Goal: Transaction & Acquisition: Purchase product/service

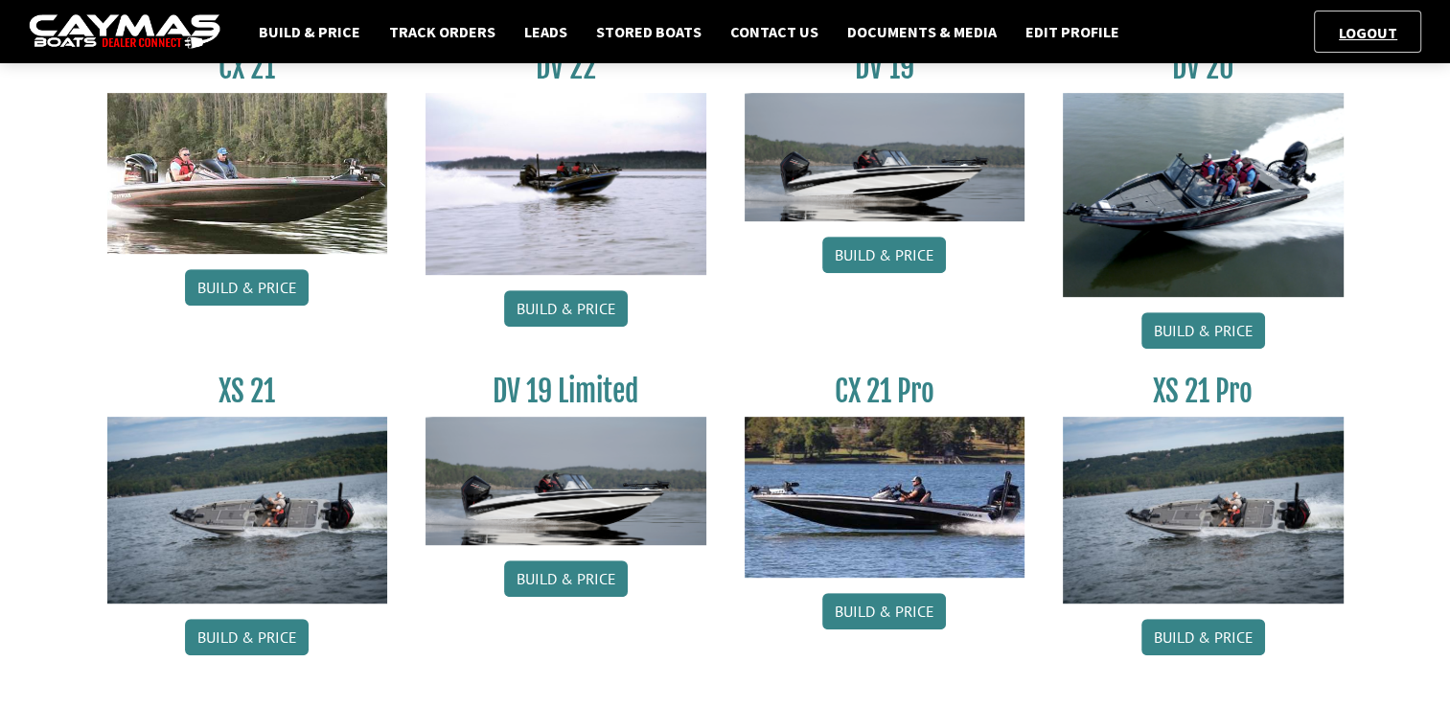
scroll to position [825, 0]
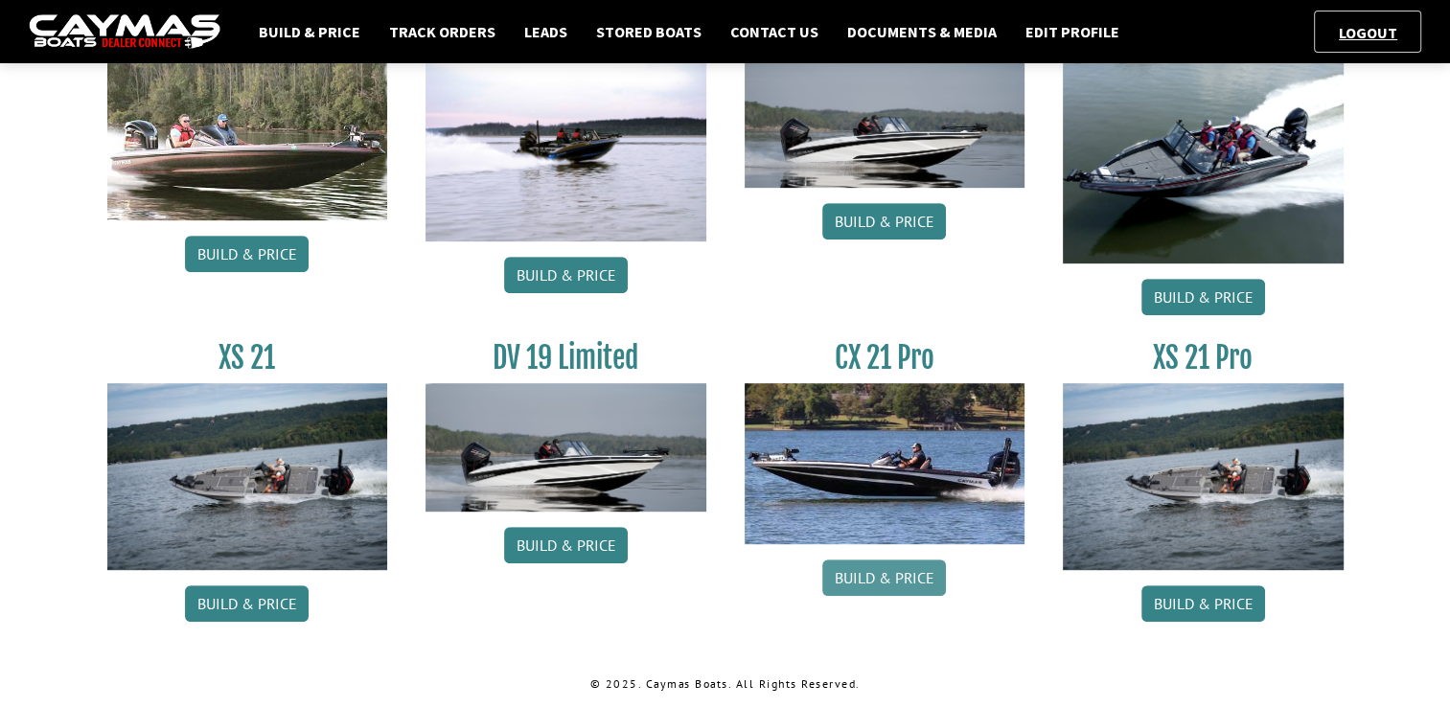
click at [909, 579] on link "Build & Price" at bounding box center [884, 578] width 124 height 36
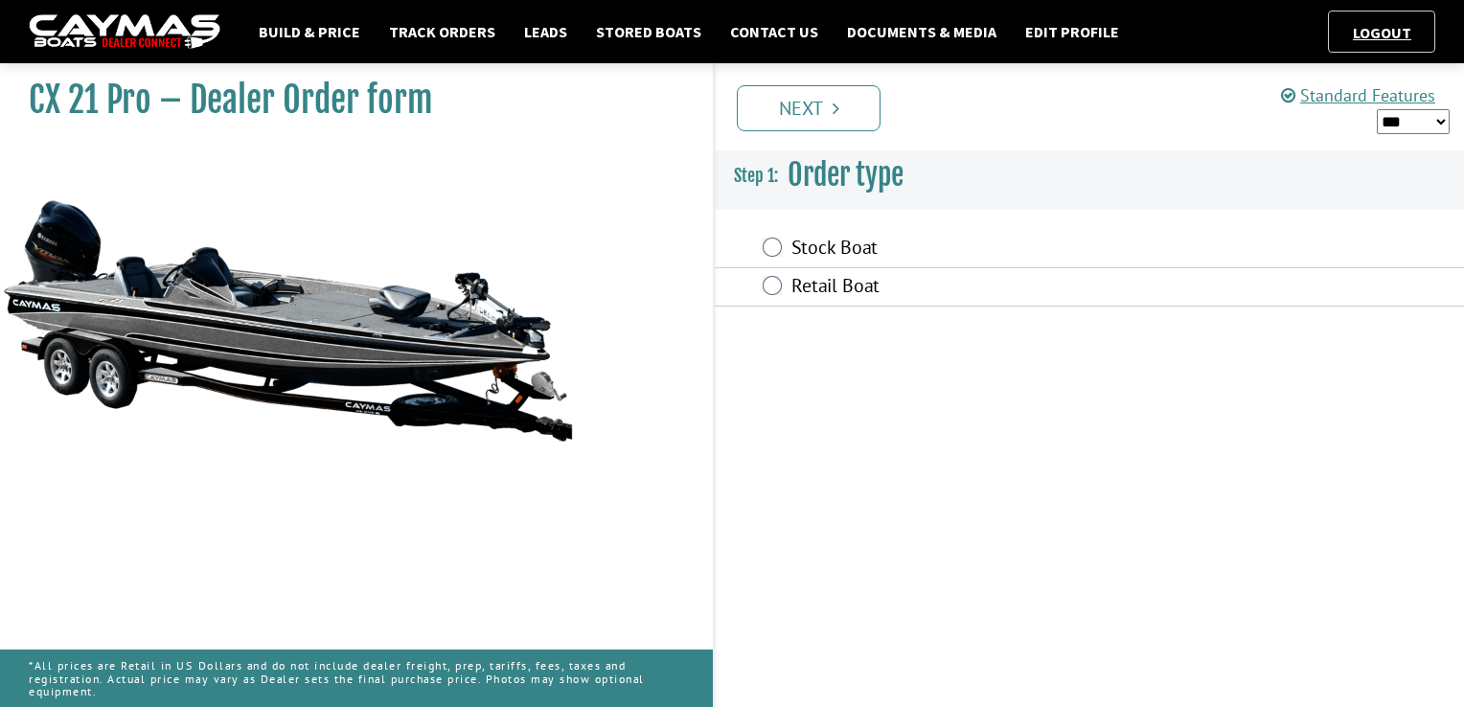
click at [783, 251] on div "Stock Boat" at bounding box center [1089, 249] width 749 height 38
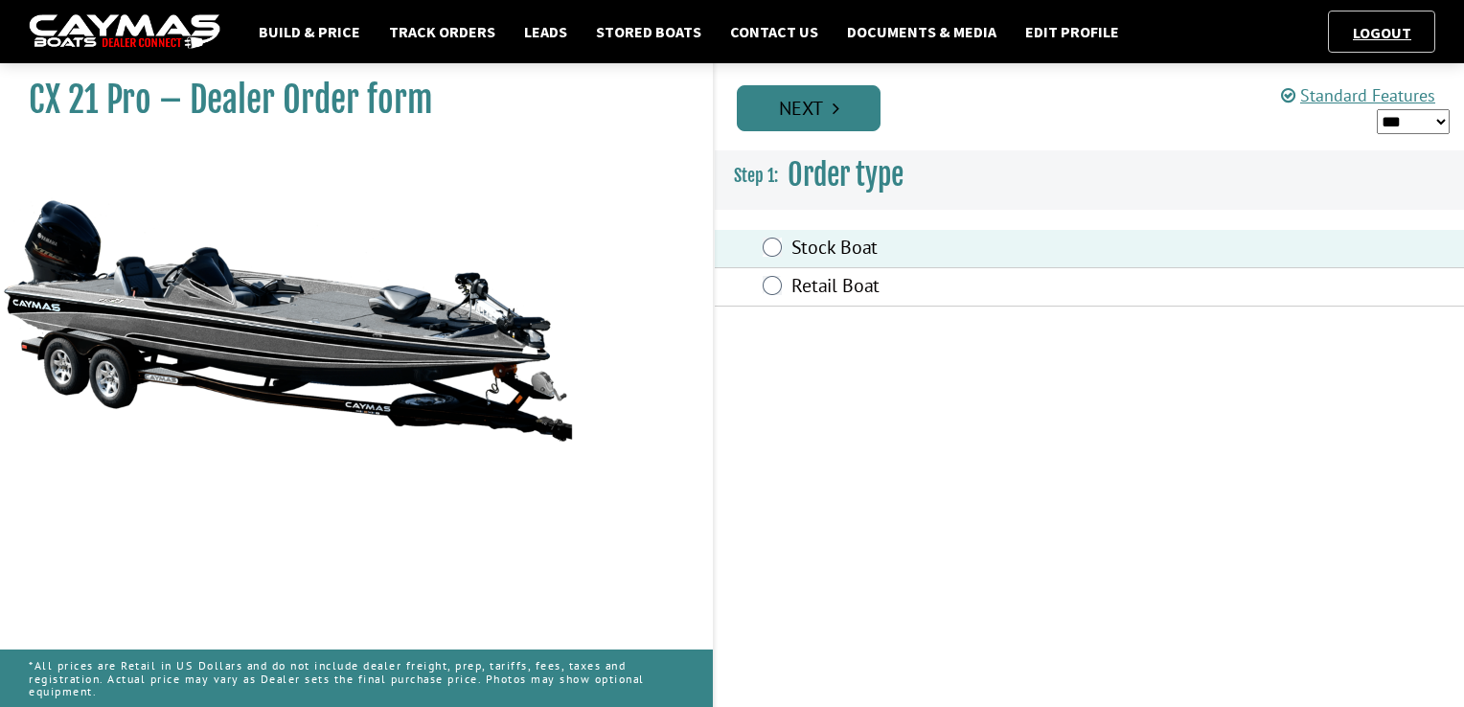
click at [823, 113] on link "Next" at bounding box center [809, 108] width 144 height 46
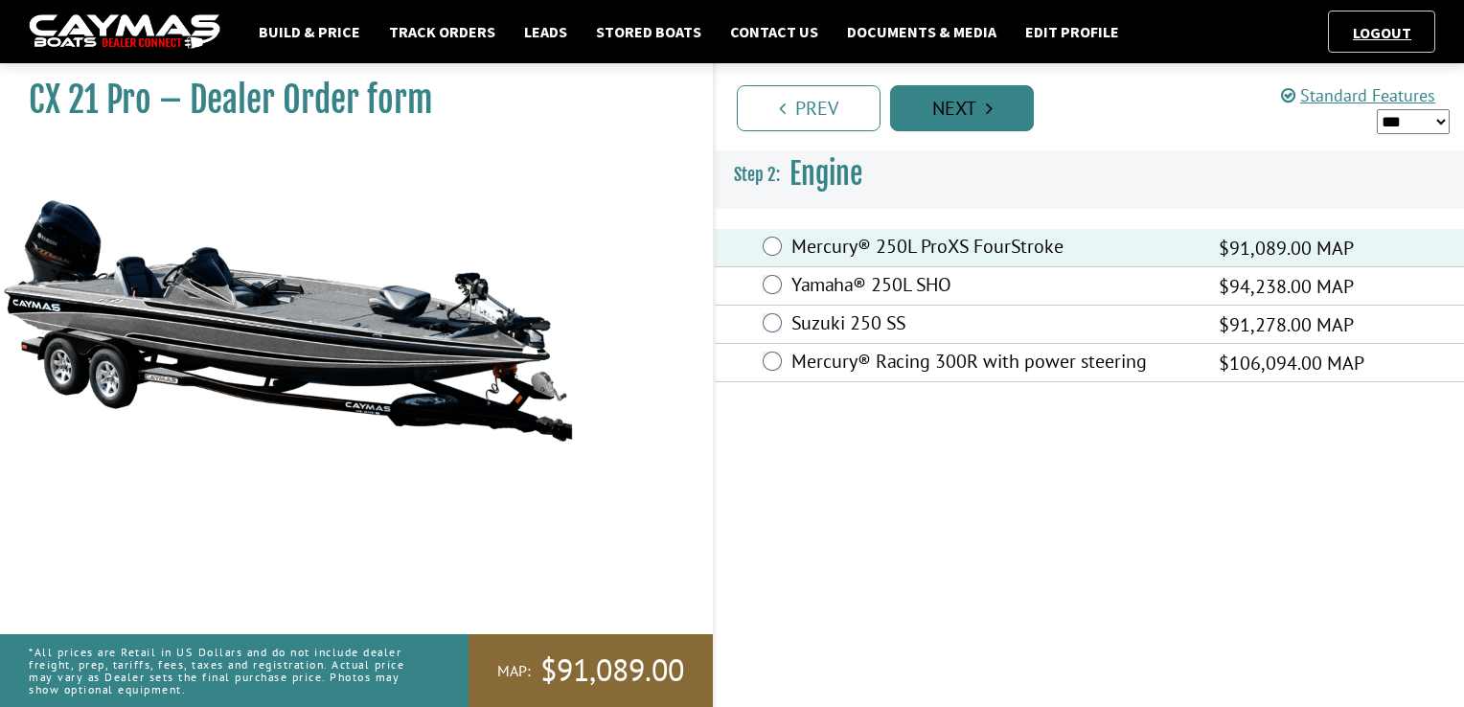
click at [991, 113] on icon "Pagination" at bounding box center [989, 108] width 7 height 19
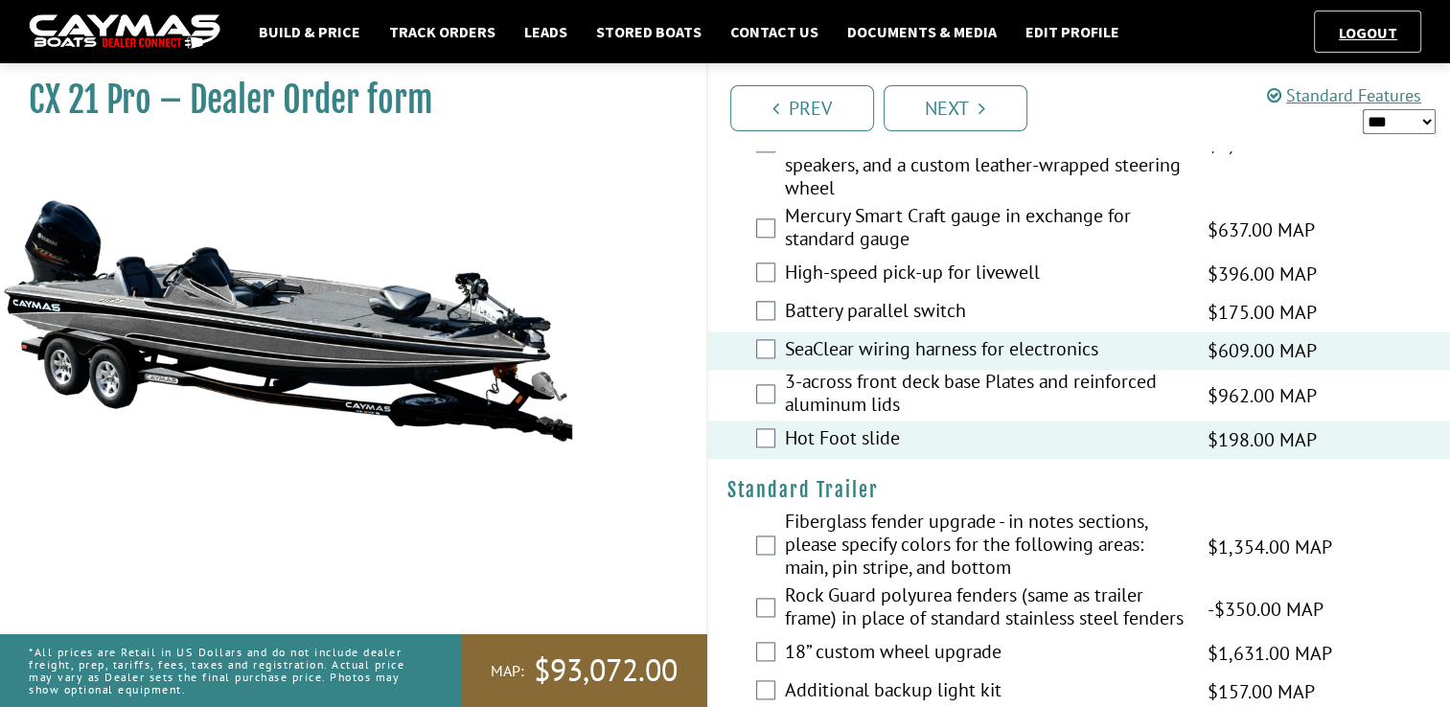
scroll to position [2763, 0]
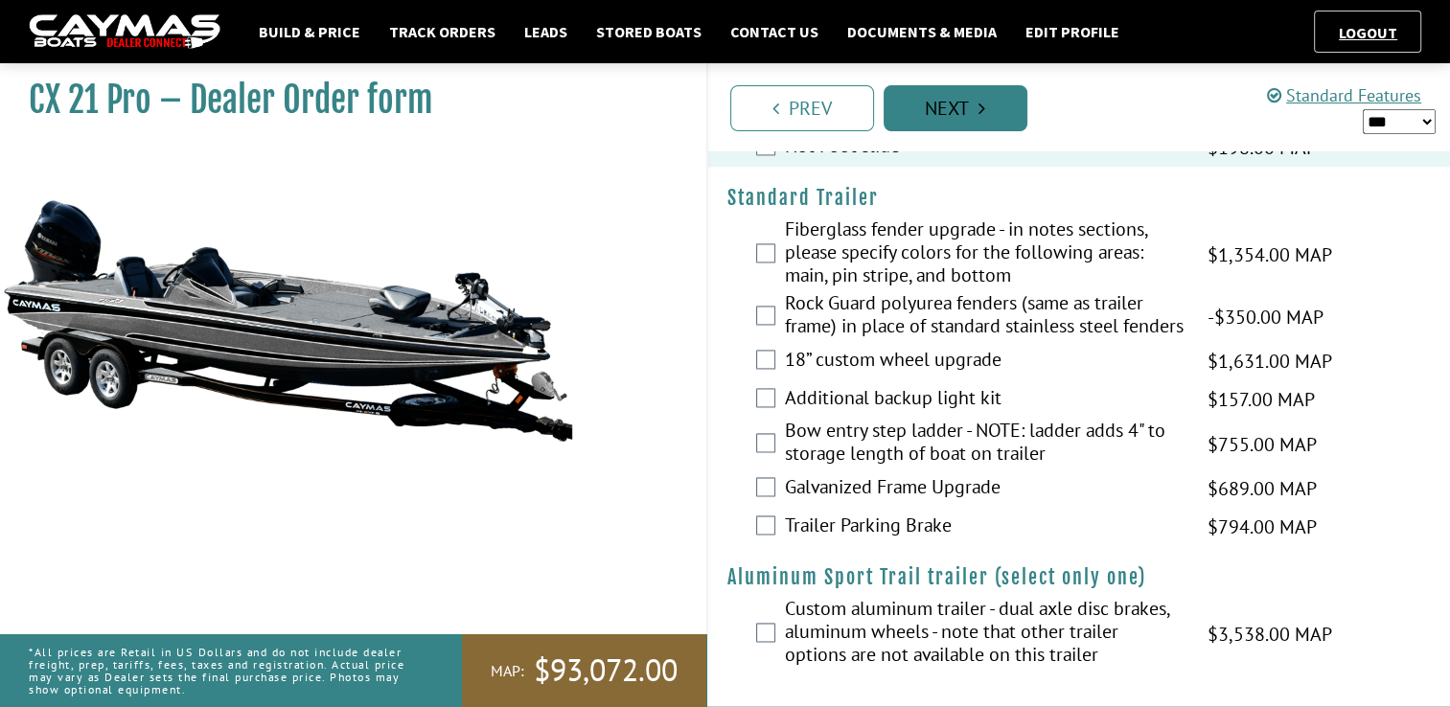
click at [955, 119] on link "Next" at bounding box center [955, 108] width 144 height 46
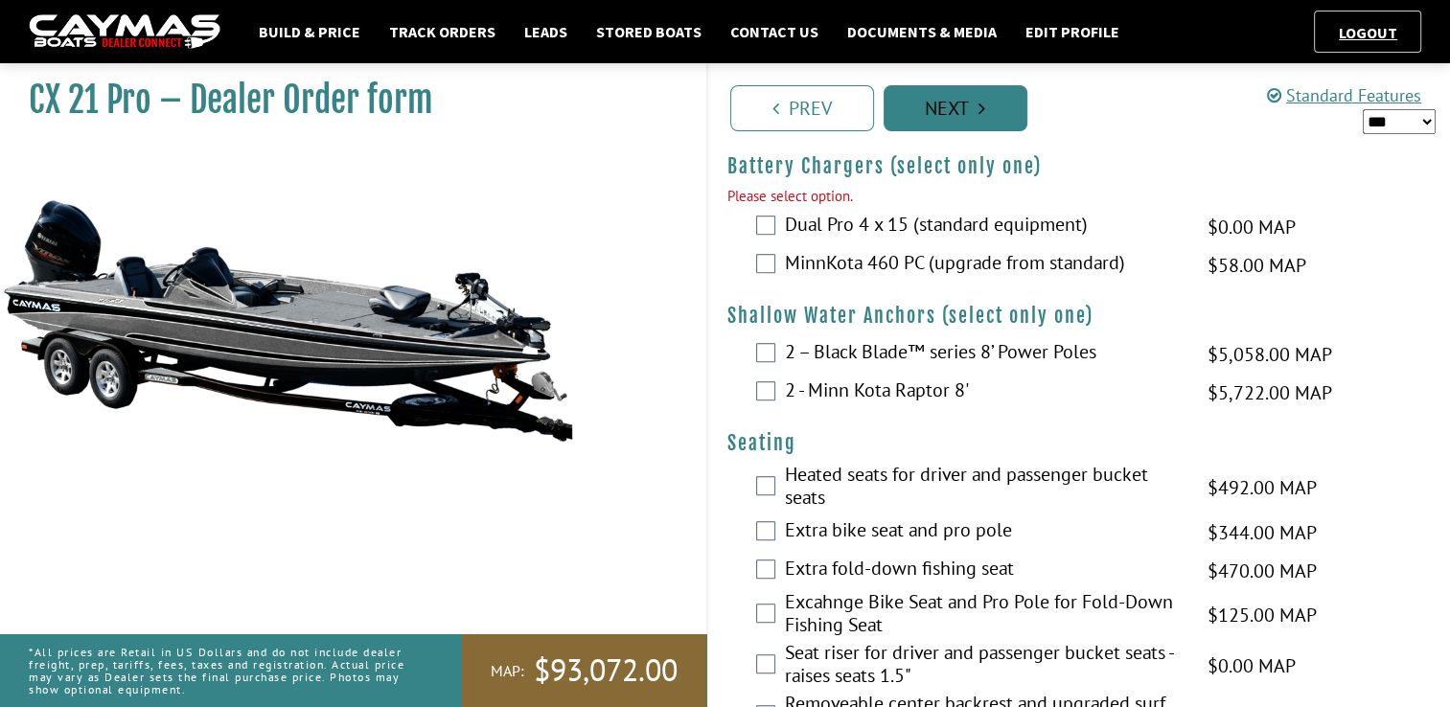
scroll to position [1123, 0]
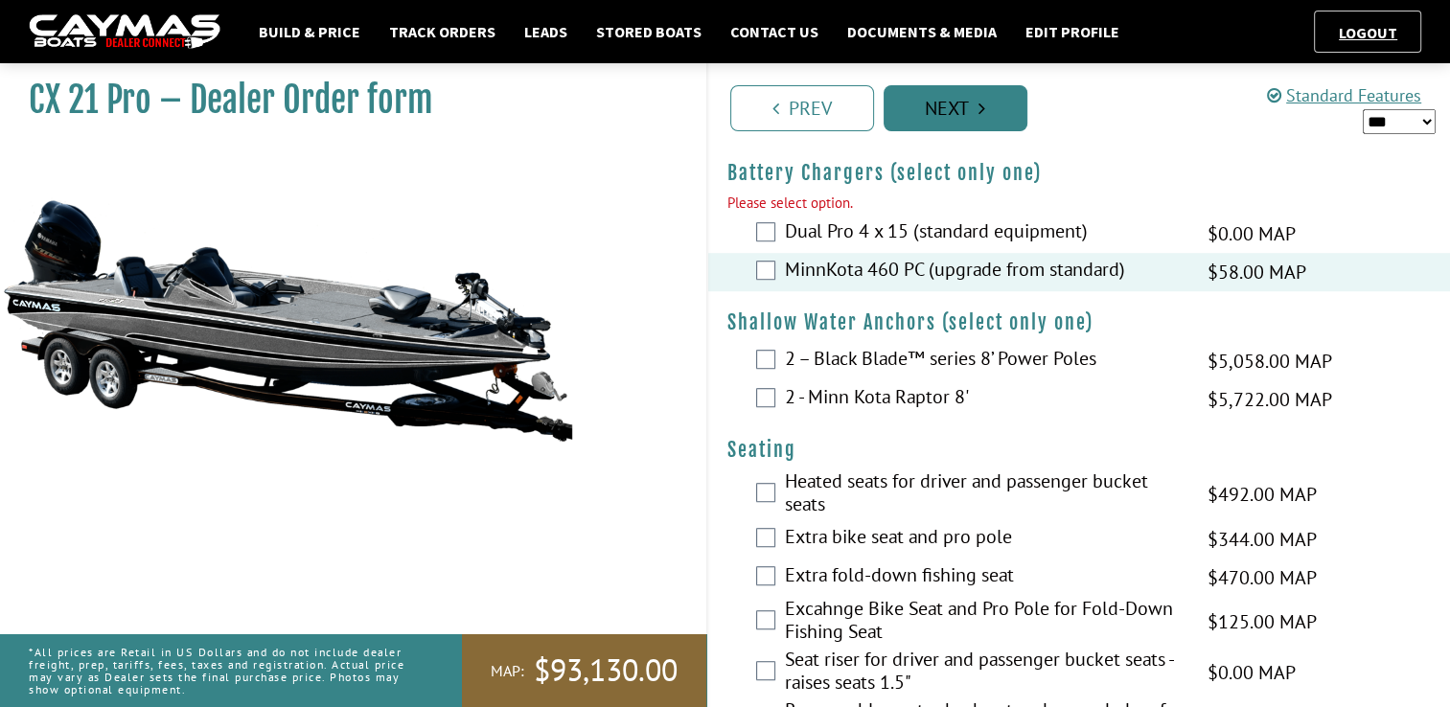
click at [972, 113] on link "Next" at bounding box center [955, 108] width 144 height 46
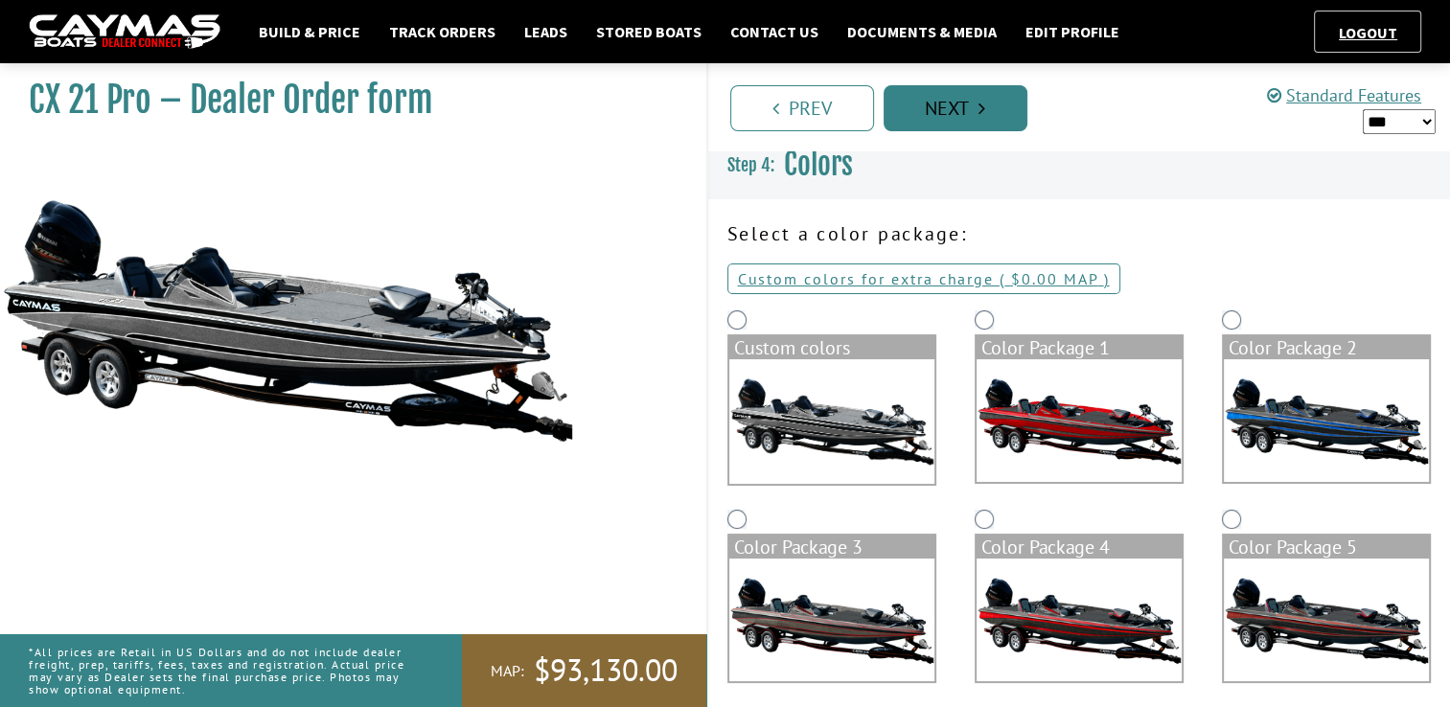
scroll to position [0, 0]
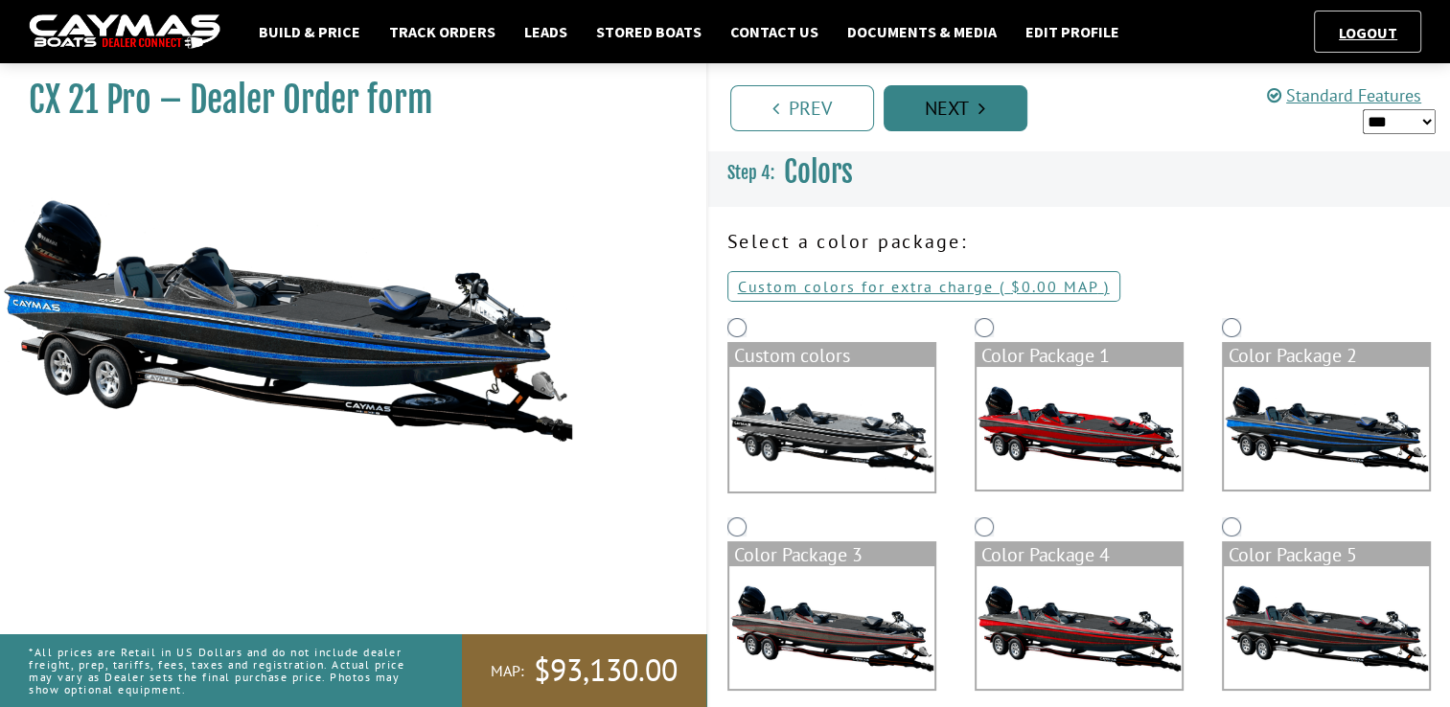
click at [962, 111] on link "Next" at bounding box center [955, 108] width 144 height 46
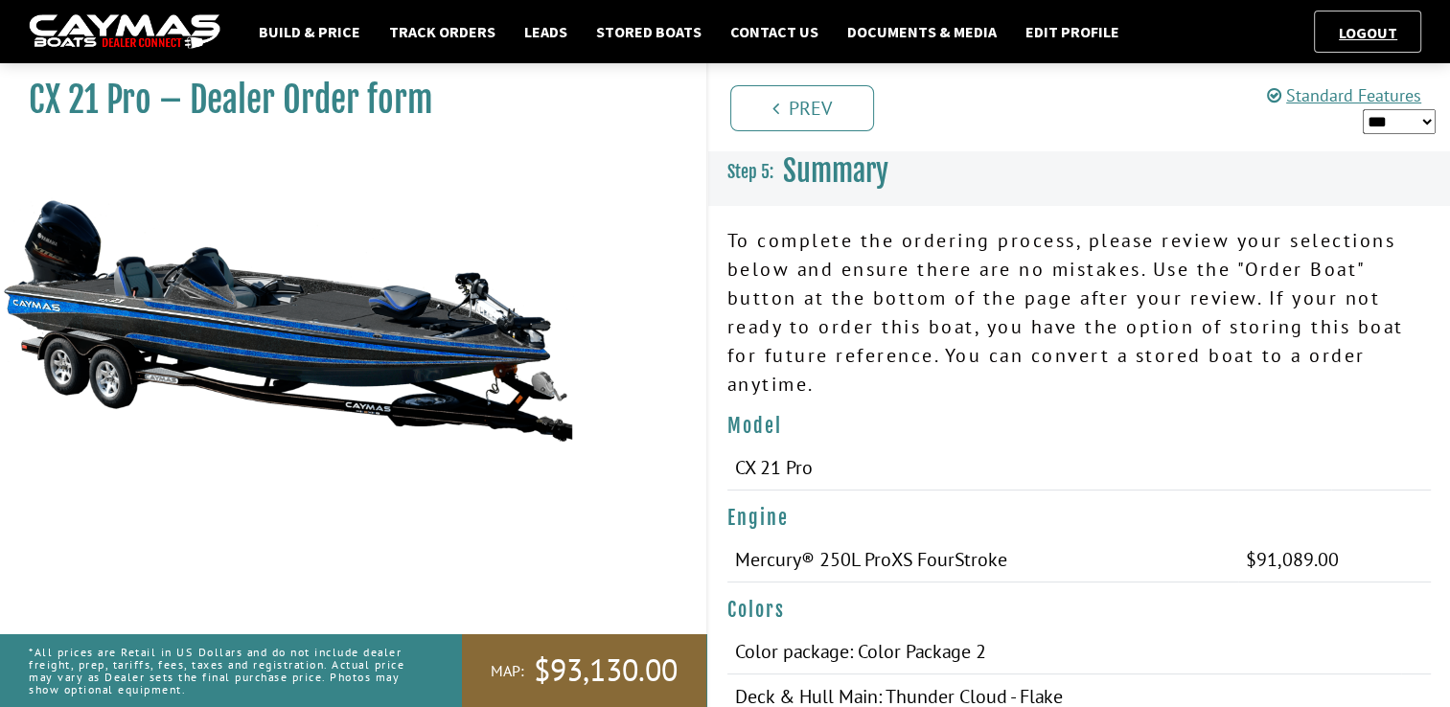
click at [1430, 118] on select "*** ****** ******" at bounding box center [1398, 121] width 73 height 25
click at [1362, 109] on select "*** ****** ******" at bounding box center [1398, 121] width 73 height 25
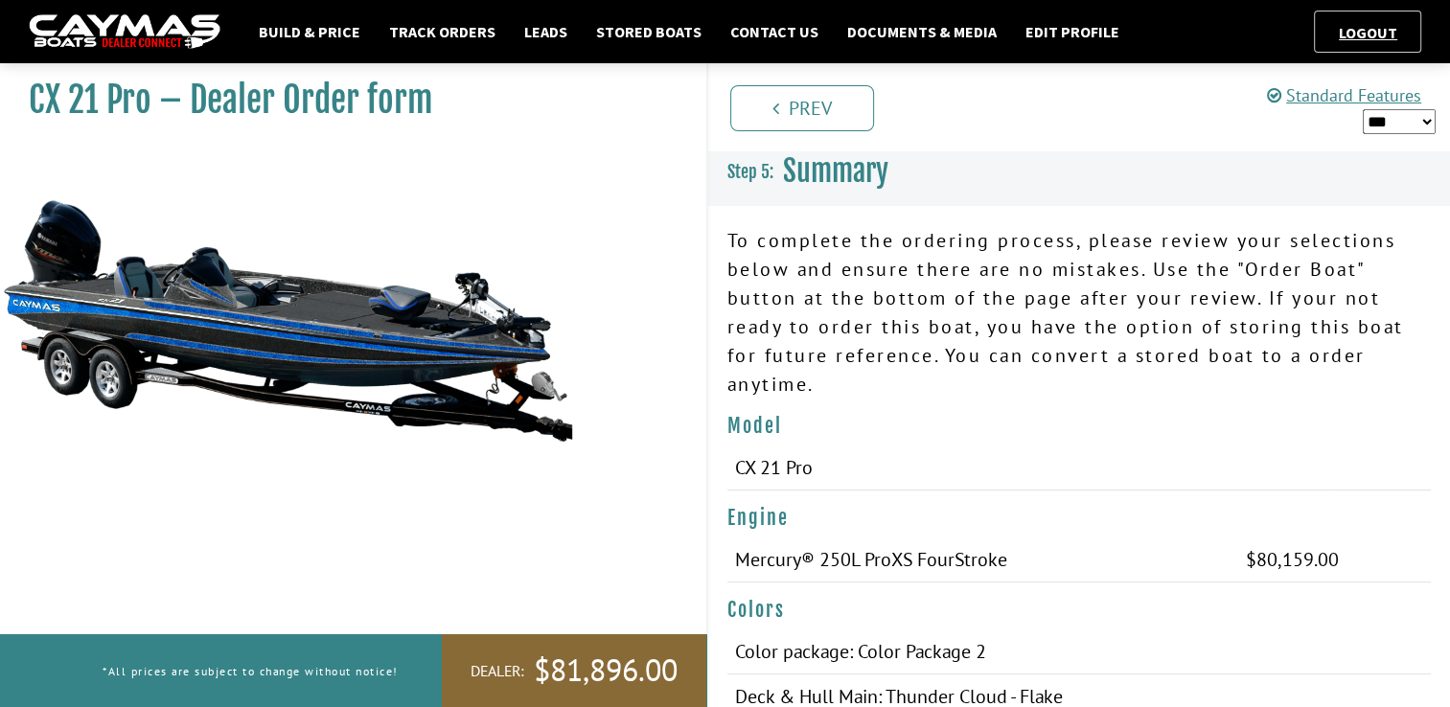
click at [1062, 96] on ul "Prev Next" at bounding box center [1087, 106] width 725 height 49
click at [1040, 106] on ul "Prev Next" at bounding box center [1087, 106] width 725 height 49
click at [1023, 77] on div "Prev Next" at bounding box center [1078, 106] width 744 height 87
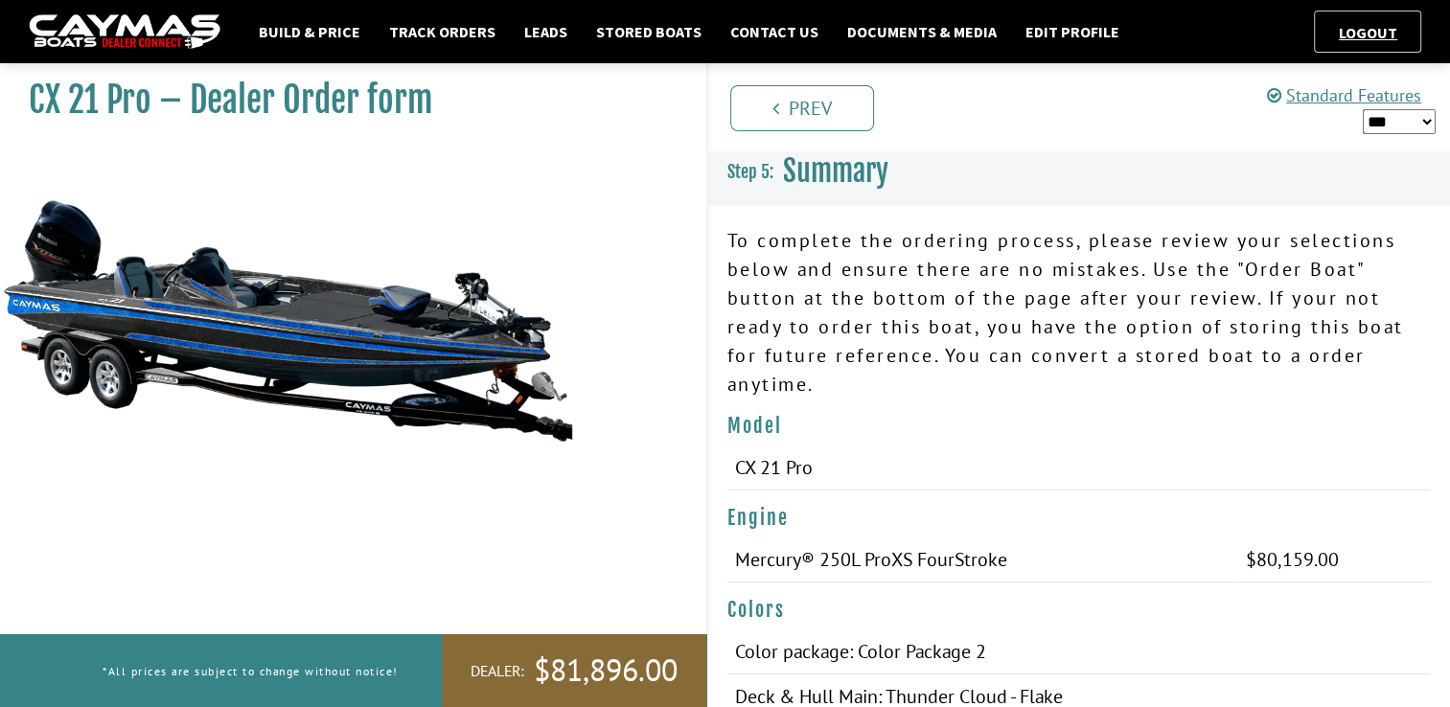
click at [1115, 125] on ul "Prev Next" at bounding box center [1087, 106] width 725 height 49
click at [1038, 103] on ul "Prev Next" at bounding box center [1087, 106] width 725 height 49
click at [1421, 128] on select "*** ****** ******" at bounding box center [1398, 121] width 73 height 25
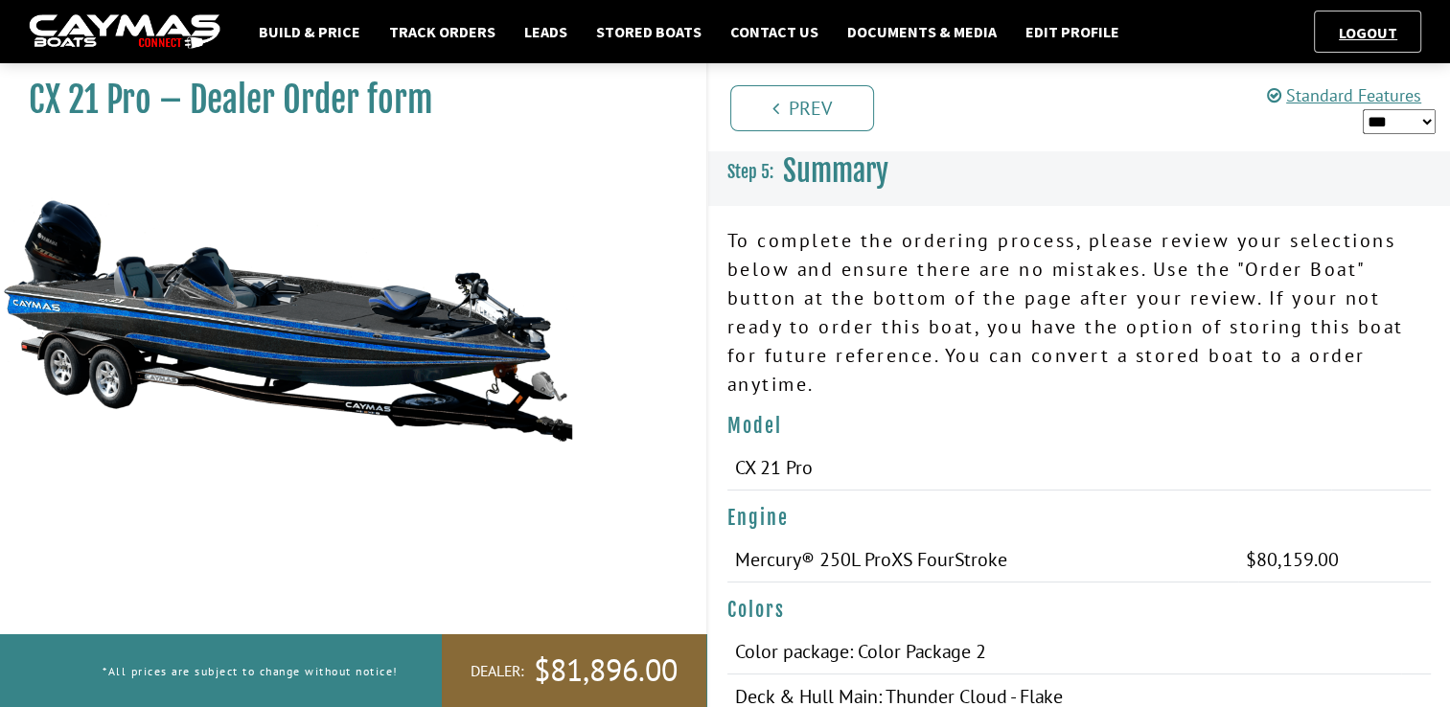
click at [1362, 109] on select "*** ****** ******" at bounding box center [1398, 121] width 73 height 25
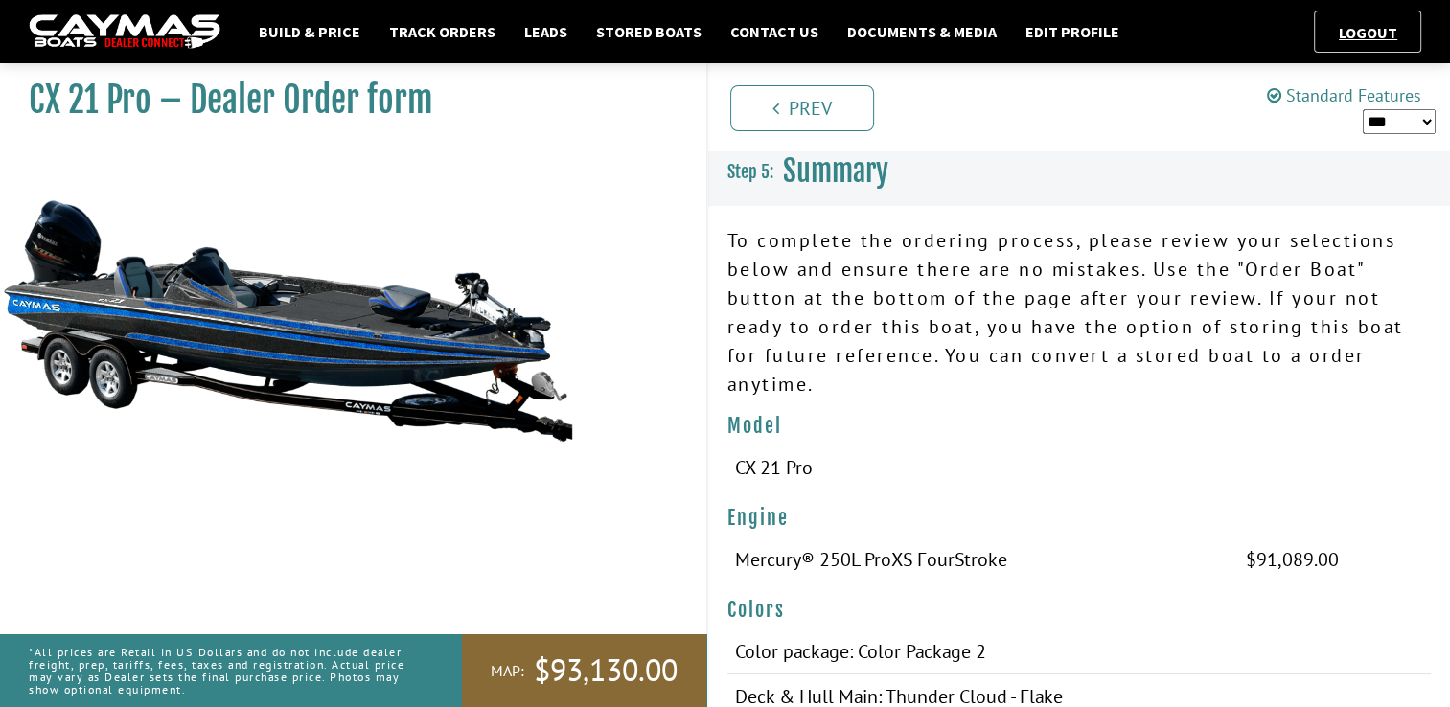
click at [1427, 116] on select "*** ****** ******" at bounding box center [1398, 121] width 73 height 25
select select "*"
click at [1362, 109] on select "*** ****** ******" at bounding box center [1398, 121] width 73 height 25
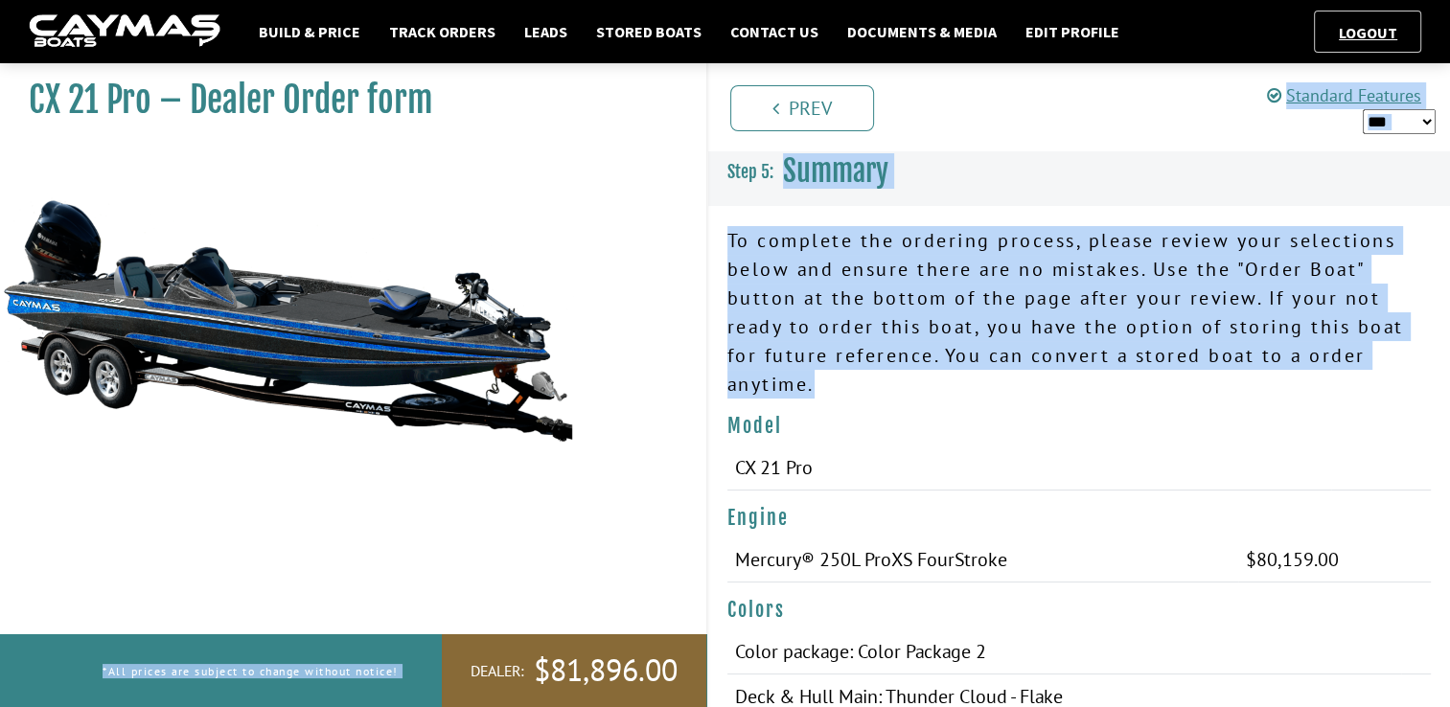
drag, startPoint x: 836, startPoint y: 391, endPoint x: 669, endPoint y: 320, distance: 182.1
click at [669, 320] on div "CX 21 Pro – Dealer Order form" at bounding box center [343, 408] width 725 height 707
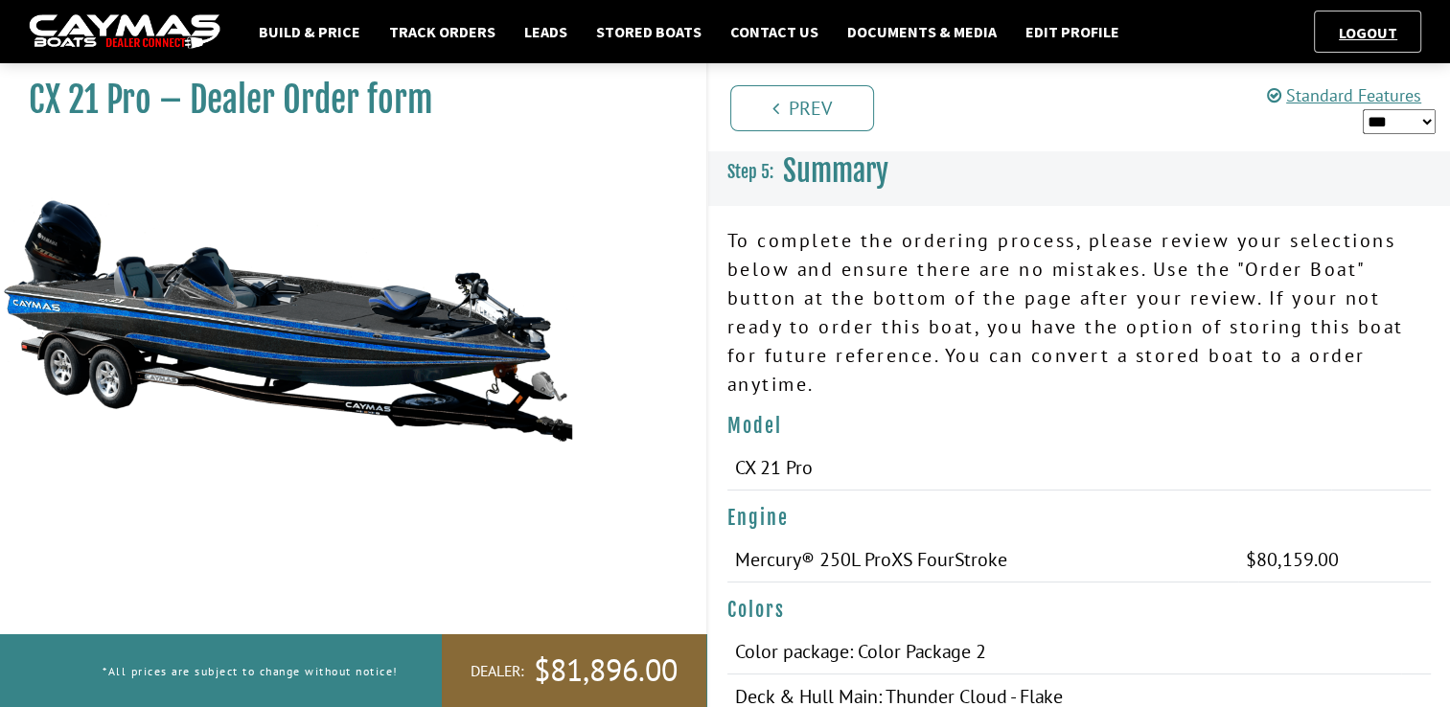
click at [940, 435] on h4 "Model" at bounding box center [1079, 426] width 704 height 24
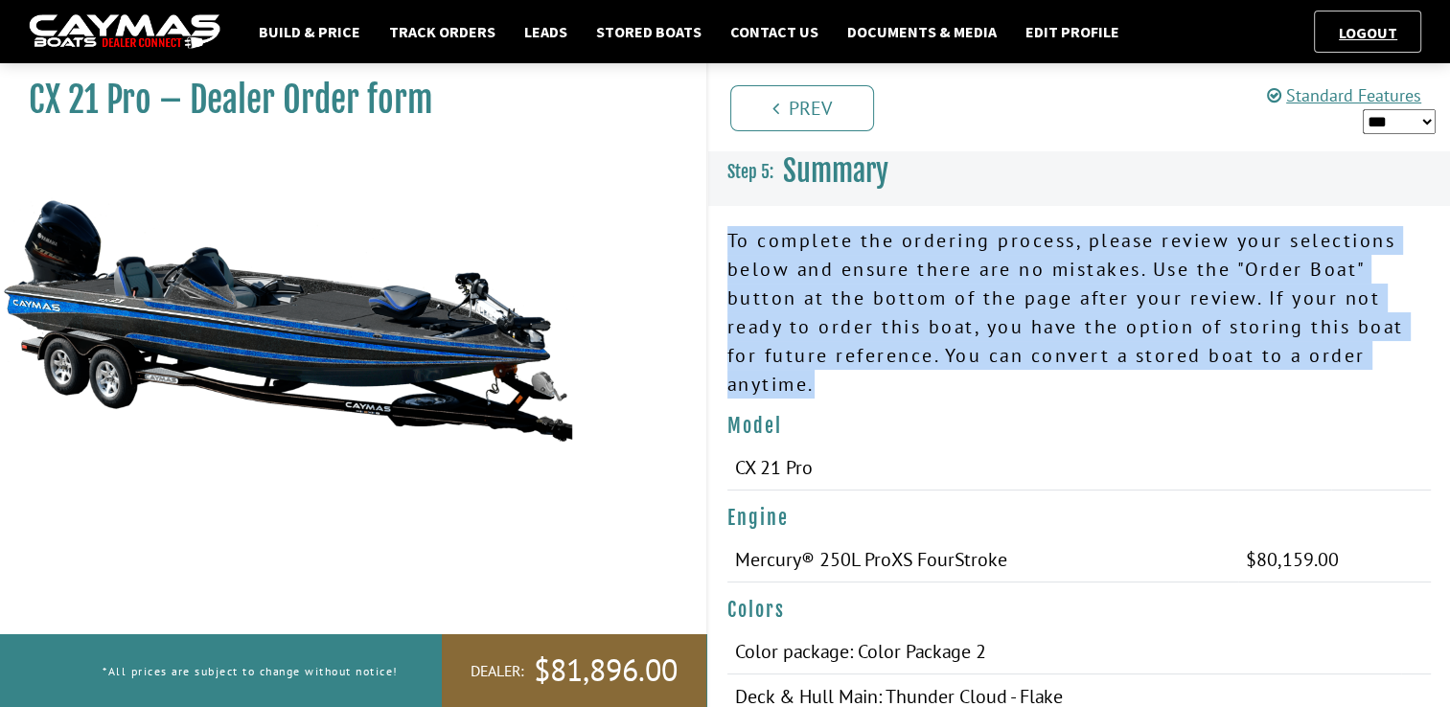
drag, startPoint x: 818, startPoint y: 385, endPoint x: 720, endPoint y: 240, distance: 175.9
click at [720, 240] on div "To complete the ordering process, please review your selections below and ensur…" at bounding box center [1079, 320] width 743 height 188
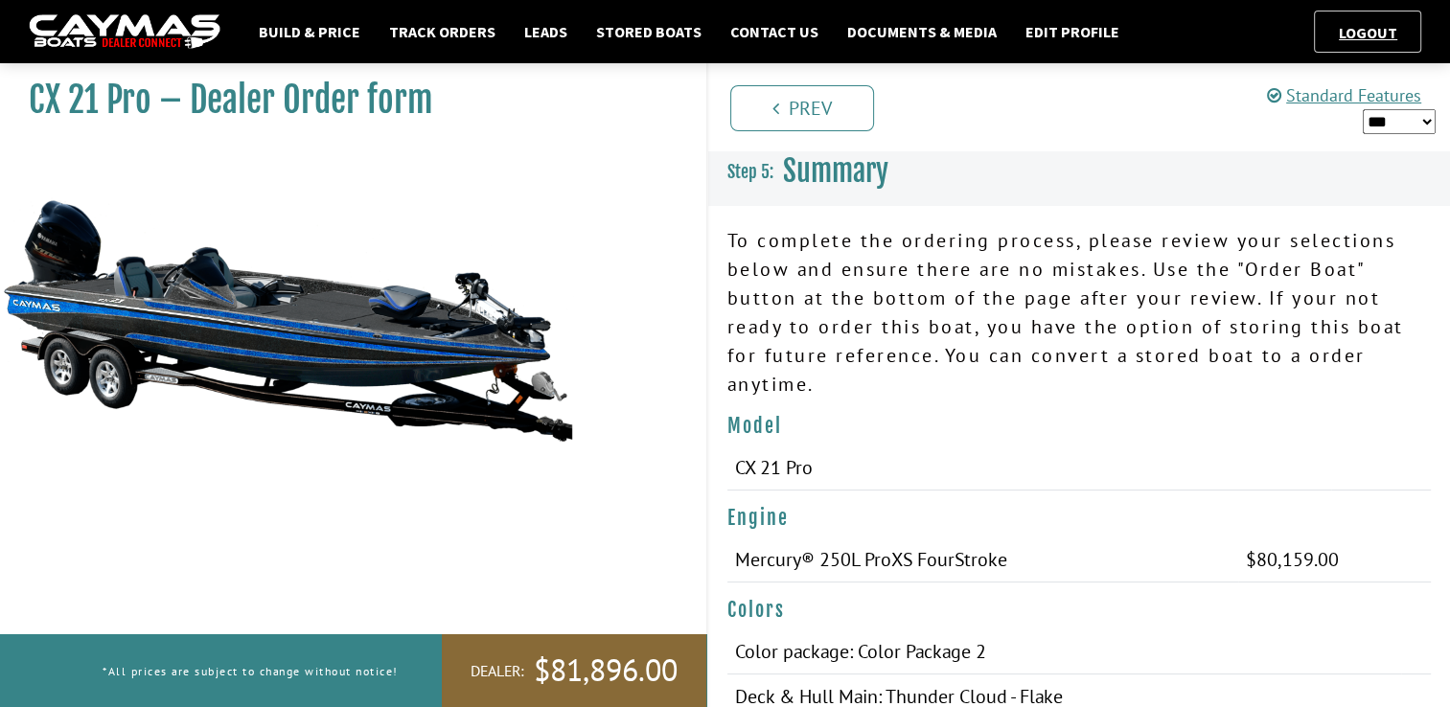
drag, startPoint x: 720, startPoint y: 240, endPoint x: 656, endPoint y: 263, distance: 67.3
click at [656, 263] on div "CX 21 Pro – Dealer Order form" at bounding box center [343, 408] width 725 height 707
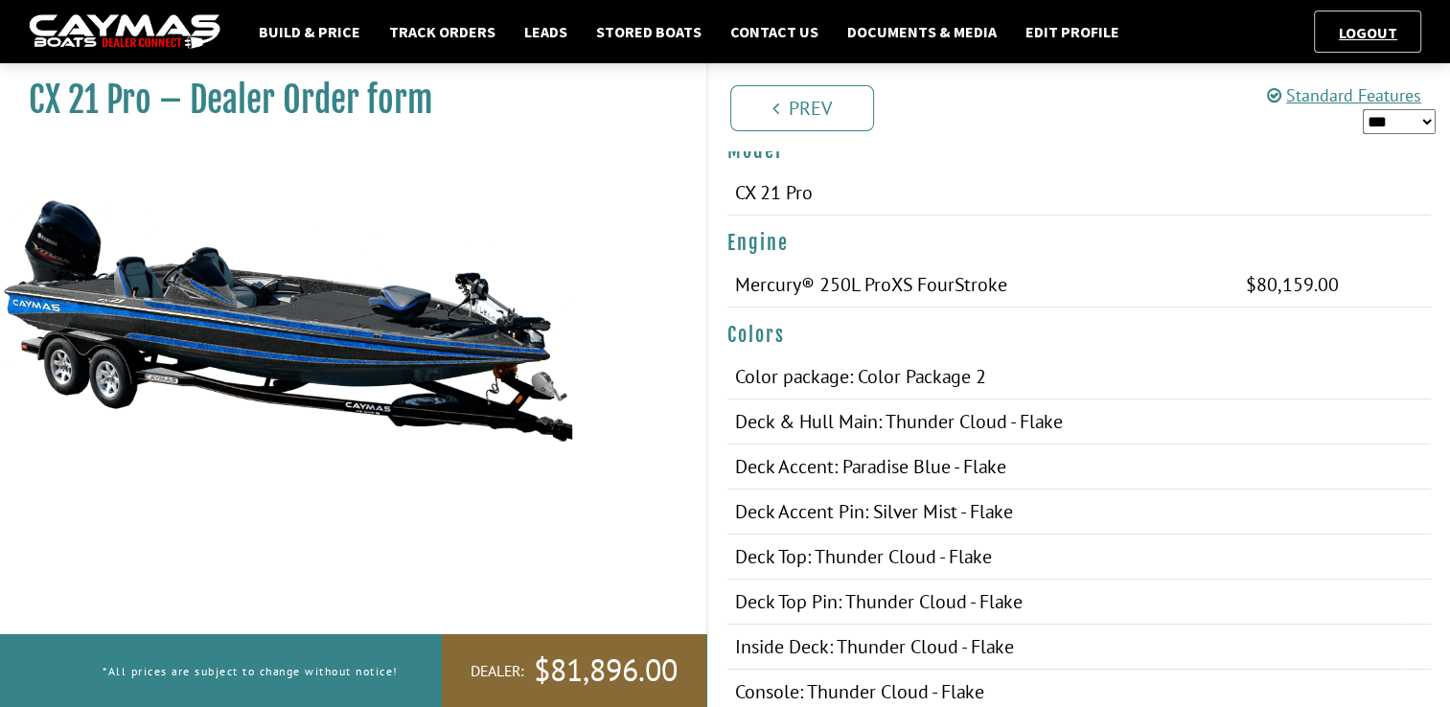
scroll to position [180, 0]
